Goal: Task Accomplishment & Management: Use online tool/utility

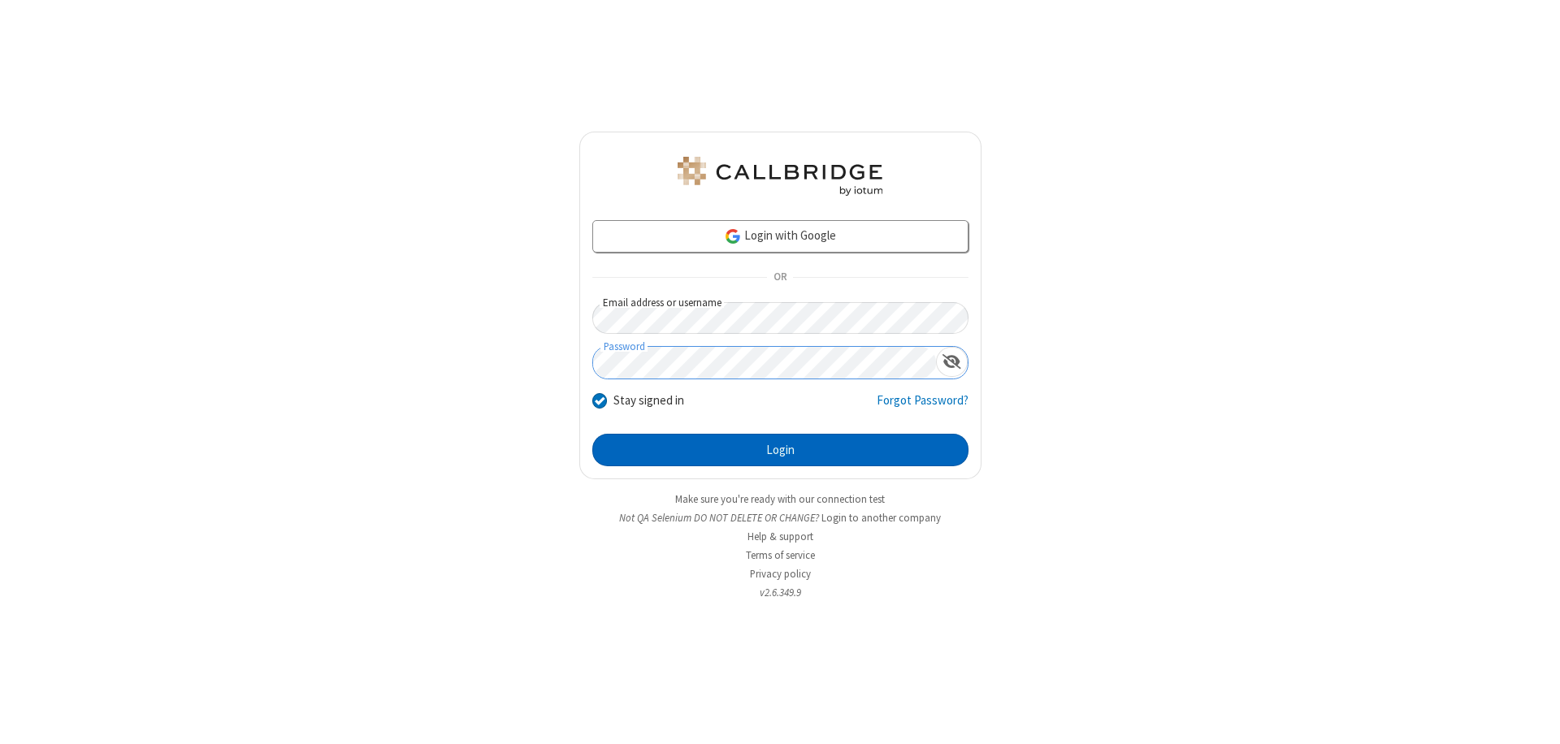
click at [780, 450] on button "Login" at bounding box center [780, 450] width 376 height 33
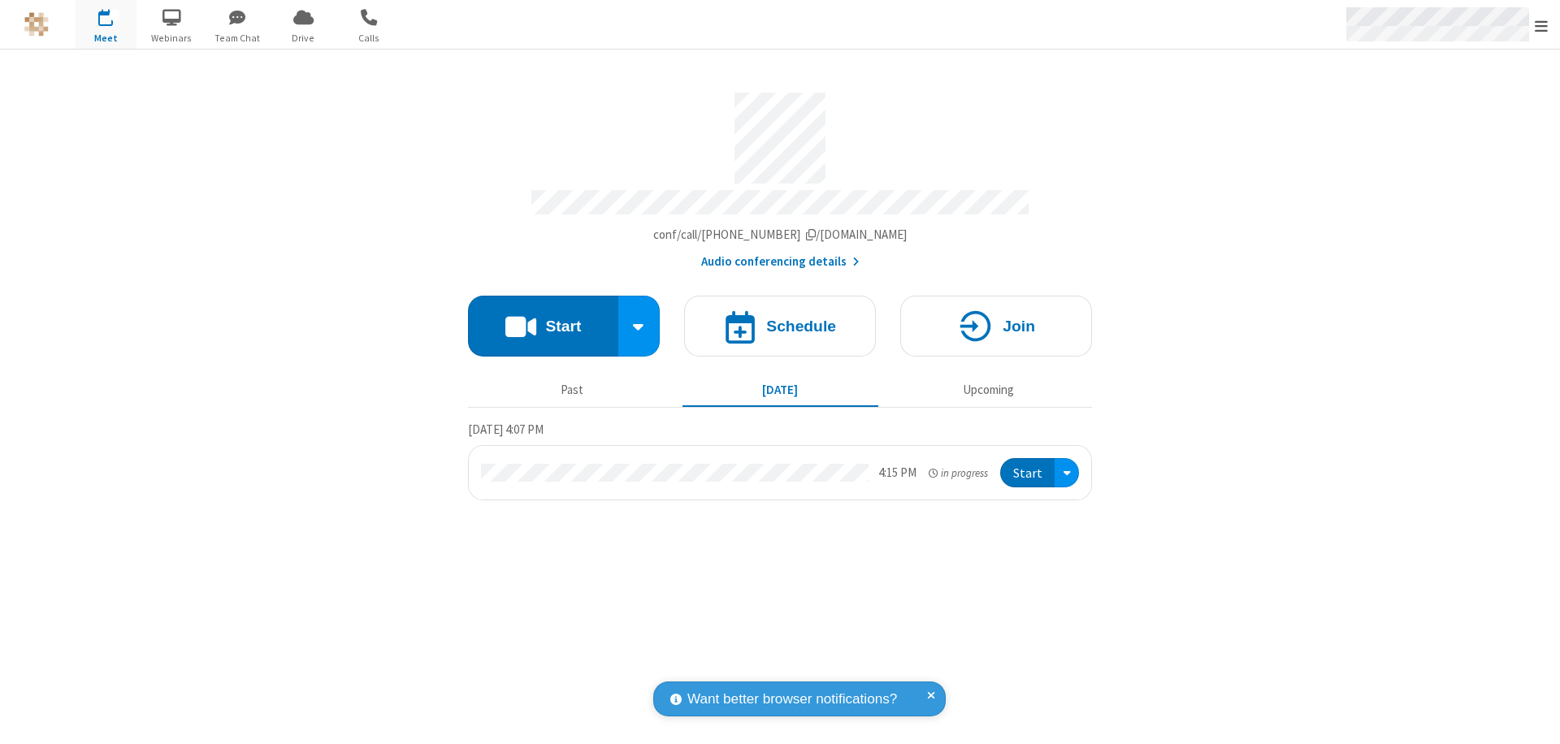
click at [1541, 25] on span "Open menu" at bounding box center [1541, 26] width 13 height 16
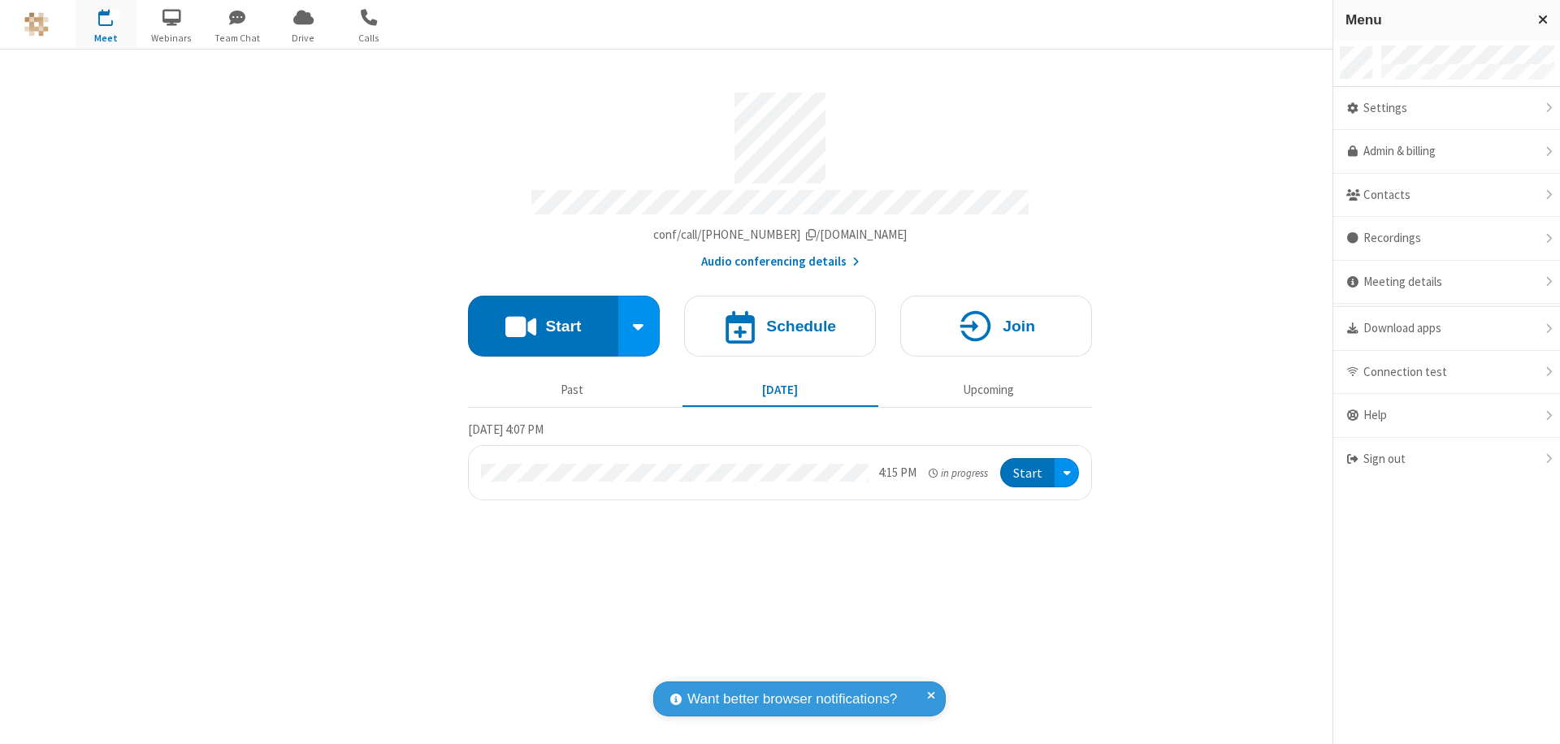
click at [303, 37] on span "Drive" at bounding box center [303, 38] width 61 height 15
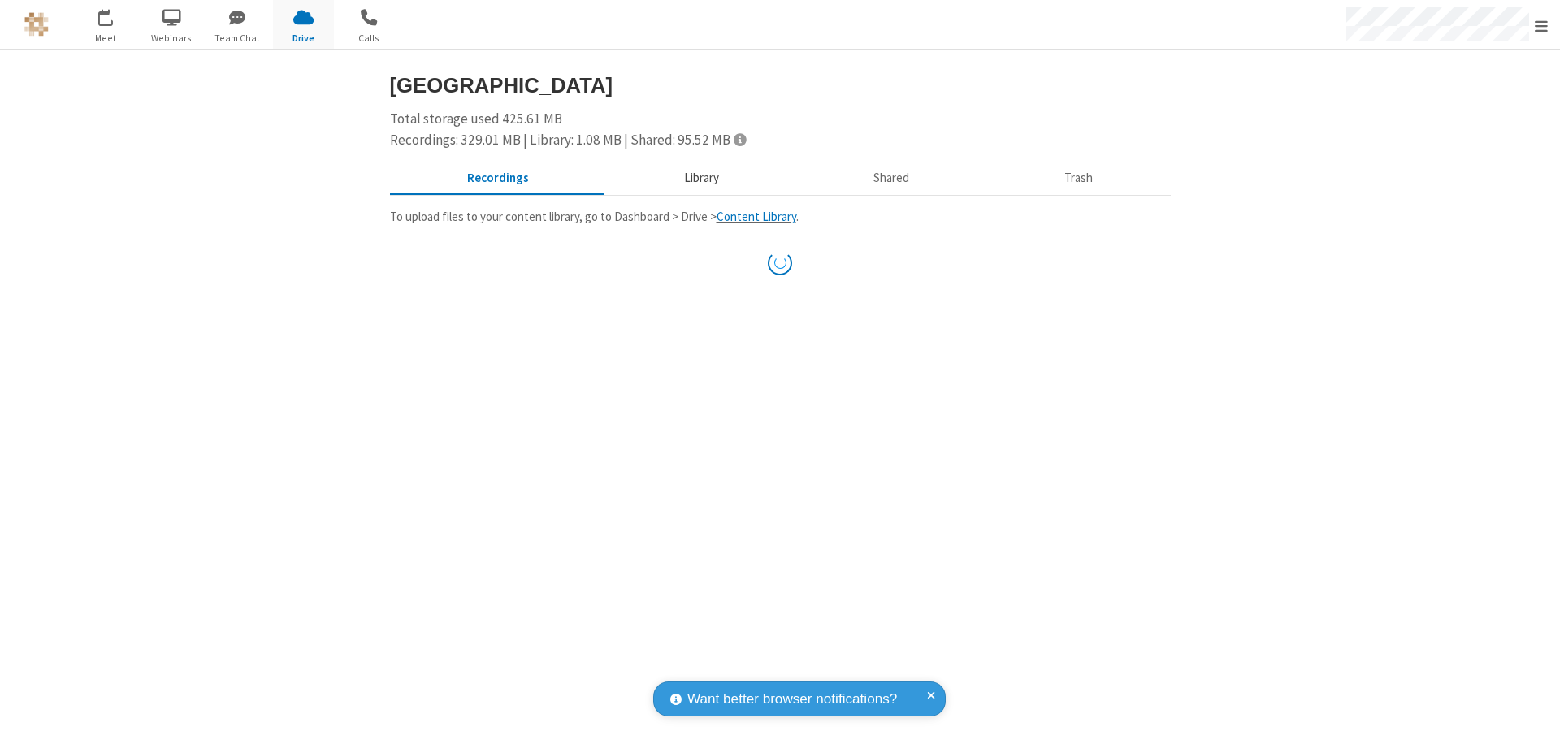
click at [693, 178] on button "Library" at bounding box center [701, 178] width 190 height 31
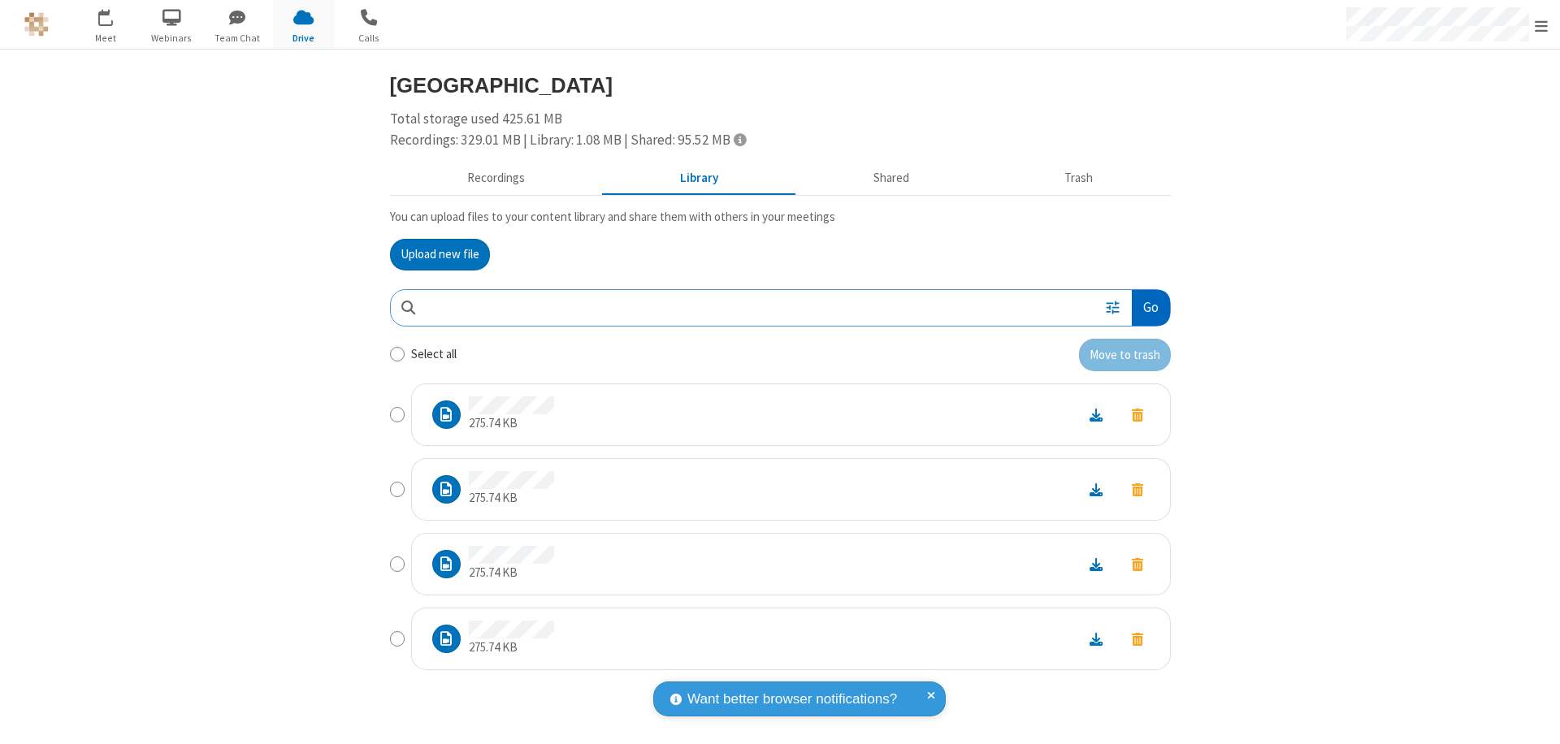
click at [1150, 307] on button "Go" at bounding box center [1150, 308] width 37 height 37
click at [440, 254] on button "Upload new file" at bounding box center [440, 255] width 100 height 33
